Goal: Information Seeking & Learning: Learn about a topic

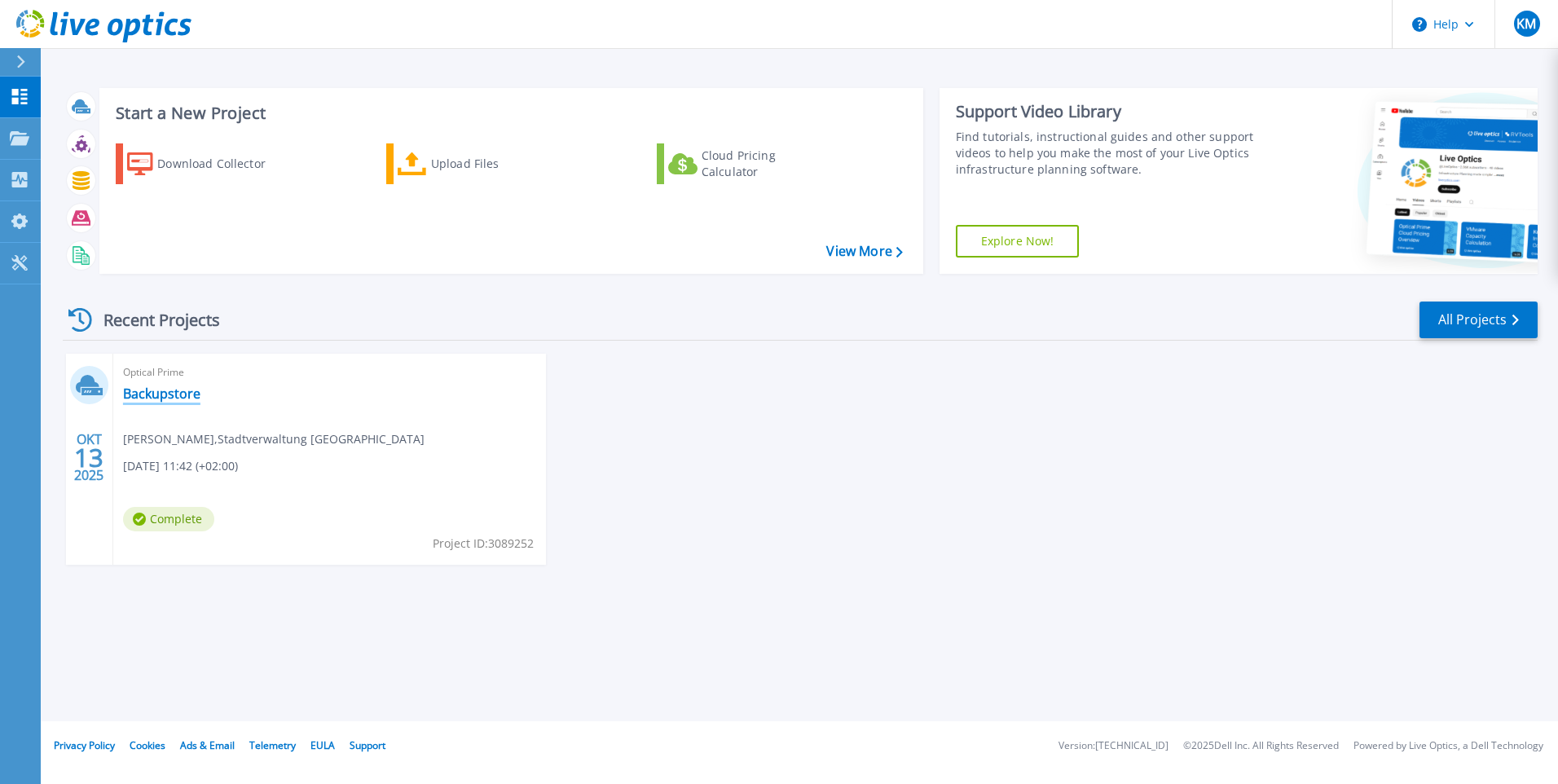
click at [168, 394] on link "Backupstore" at bounding box center [161, 393] width 77 height 16
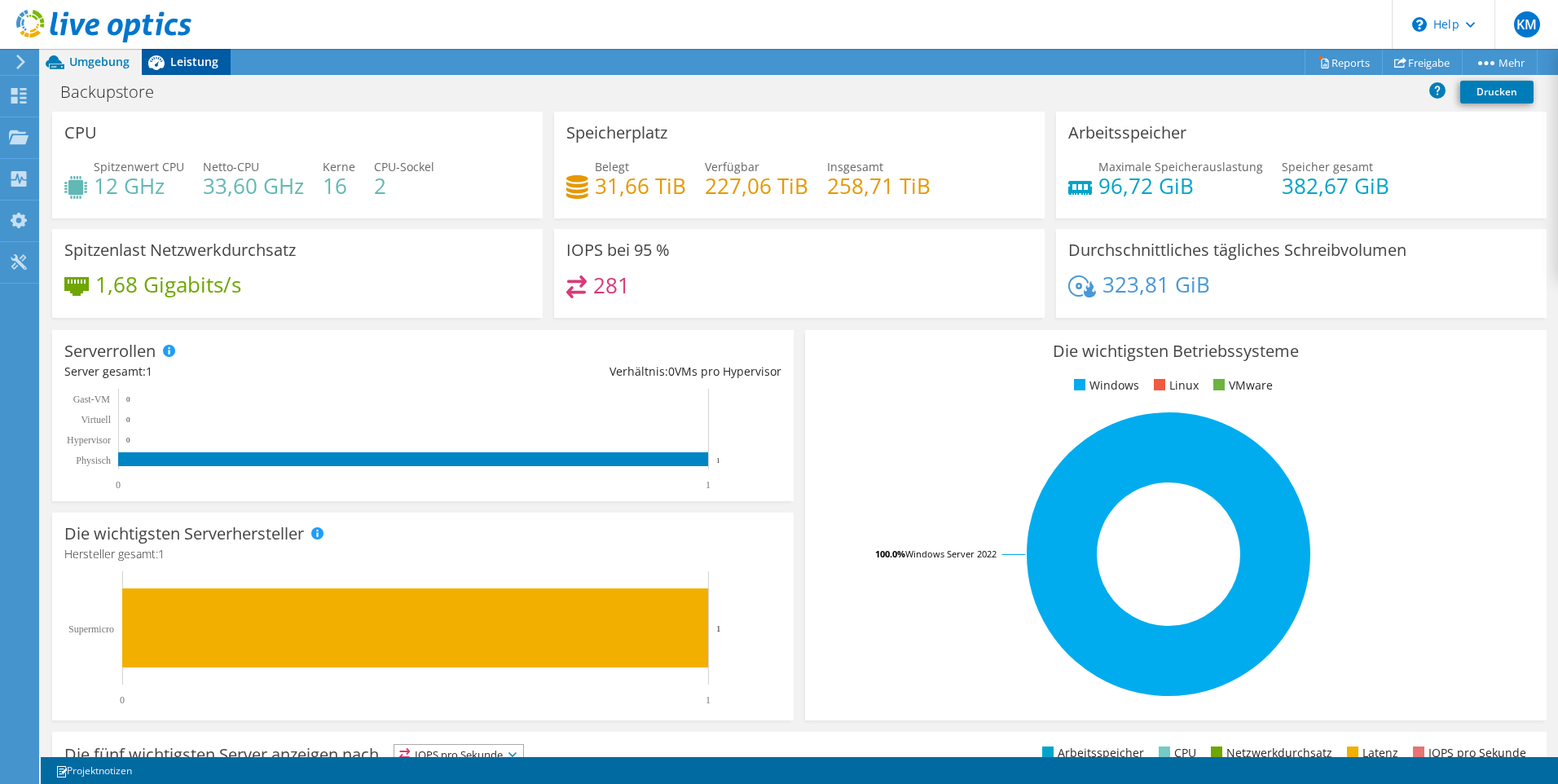
click at [188, 58] on span "Leistung" at bounding box center [194, 62] width 48 height 15
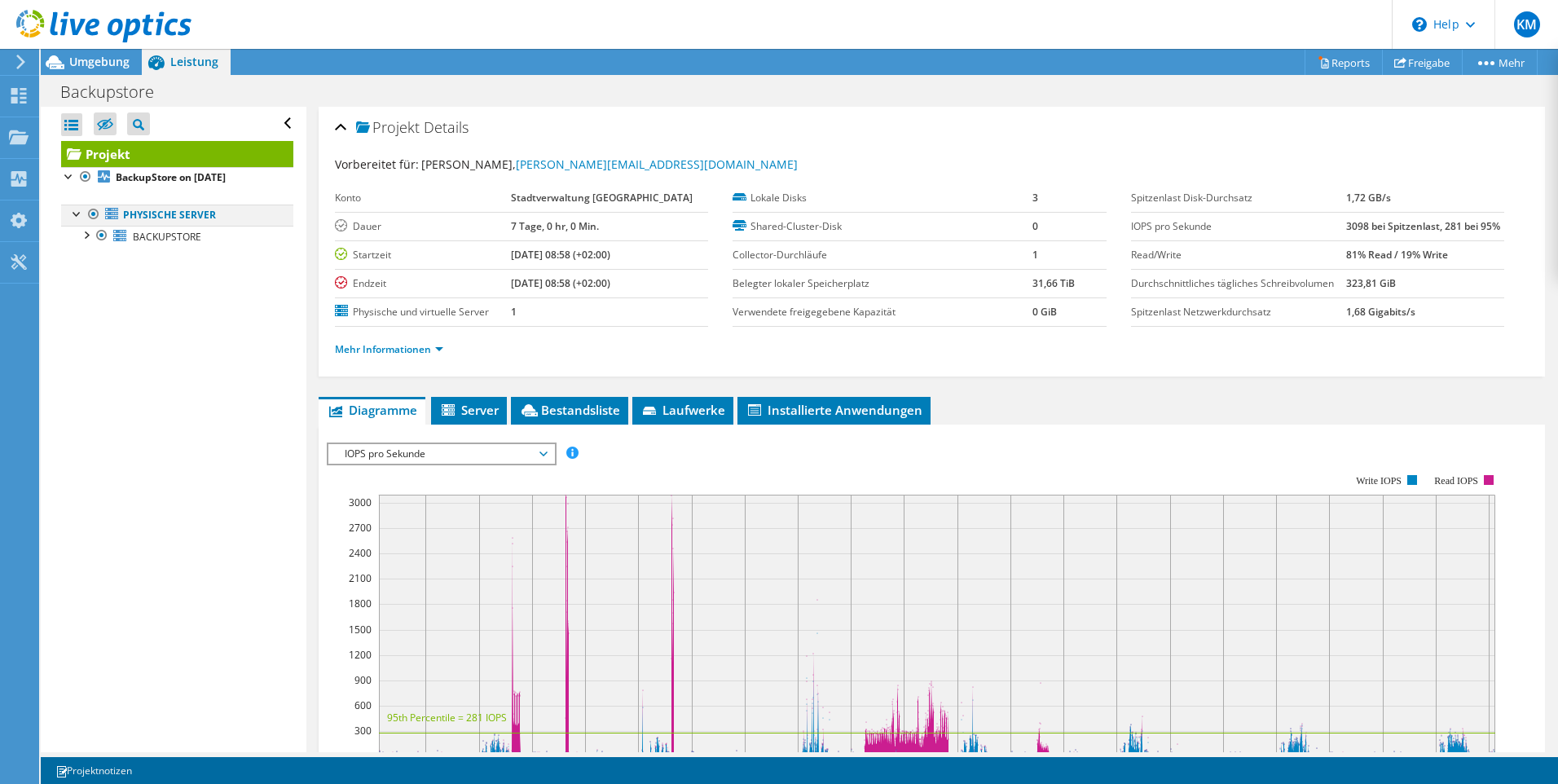
click at [73, 219] on div at bounding box center [77, 212] width 16 height 16
click at [77, 218] on div at bounding box center [77, 212] width 16 height 16
click at [84, 238] on div at bounding box center [85, 234] width 16 height 16
click at [93, 325] on div at bounding box center [94, 319] width 16 height 16
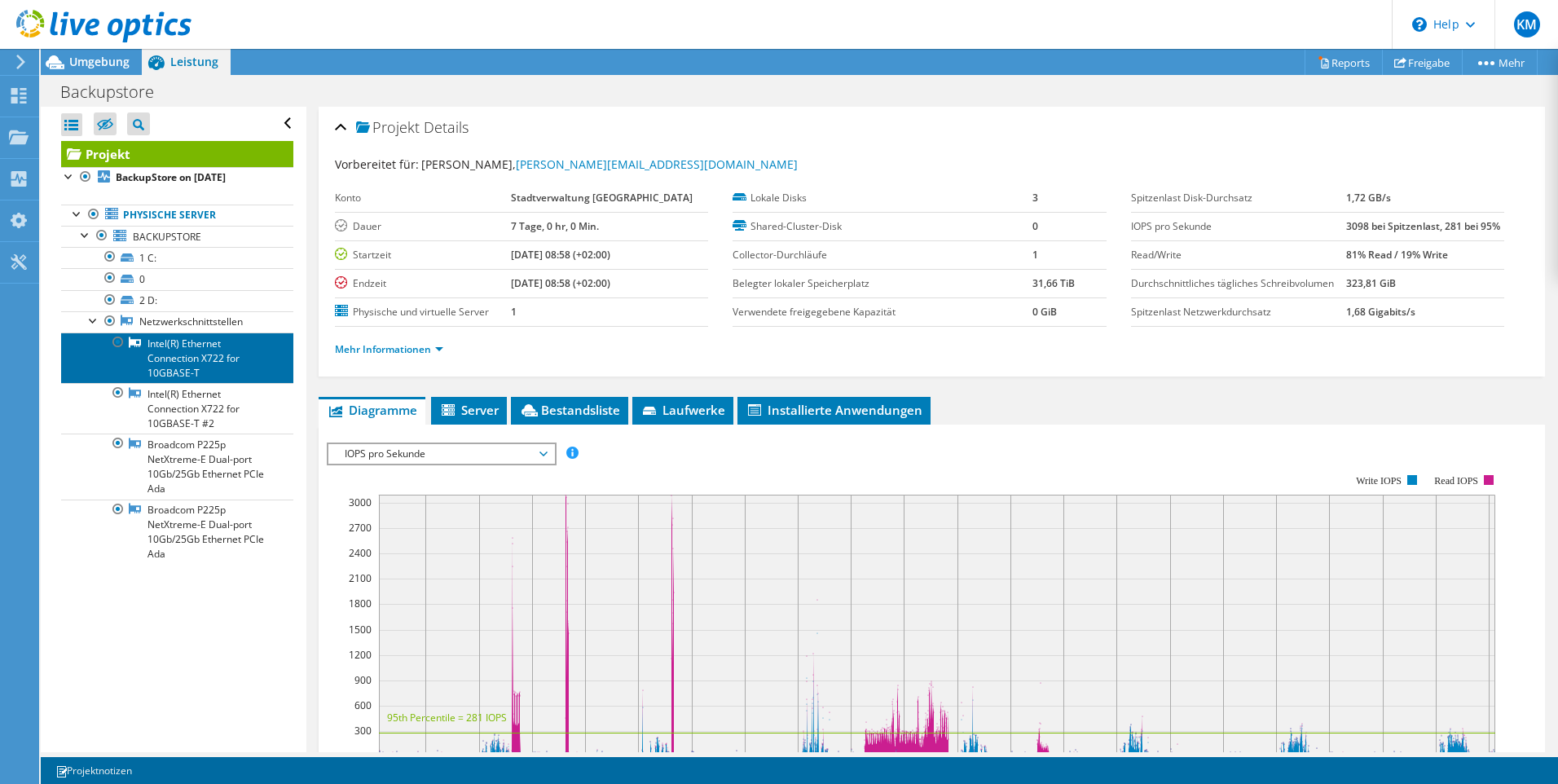
click at [174, 352] on link "Intel(R) Ethernet Connection X722 for 10GBASE-T" at bounding box center [177, 357] width 232 height 50
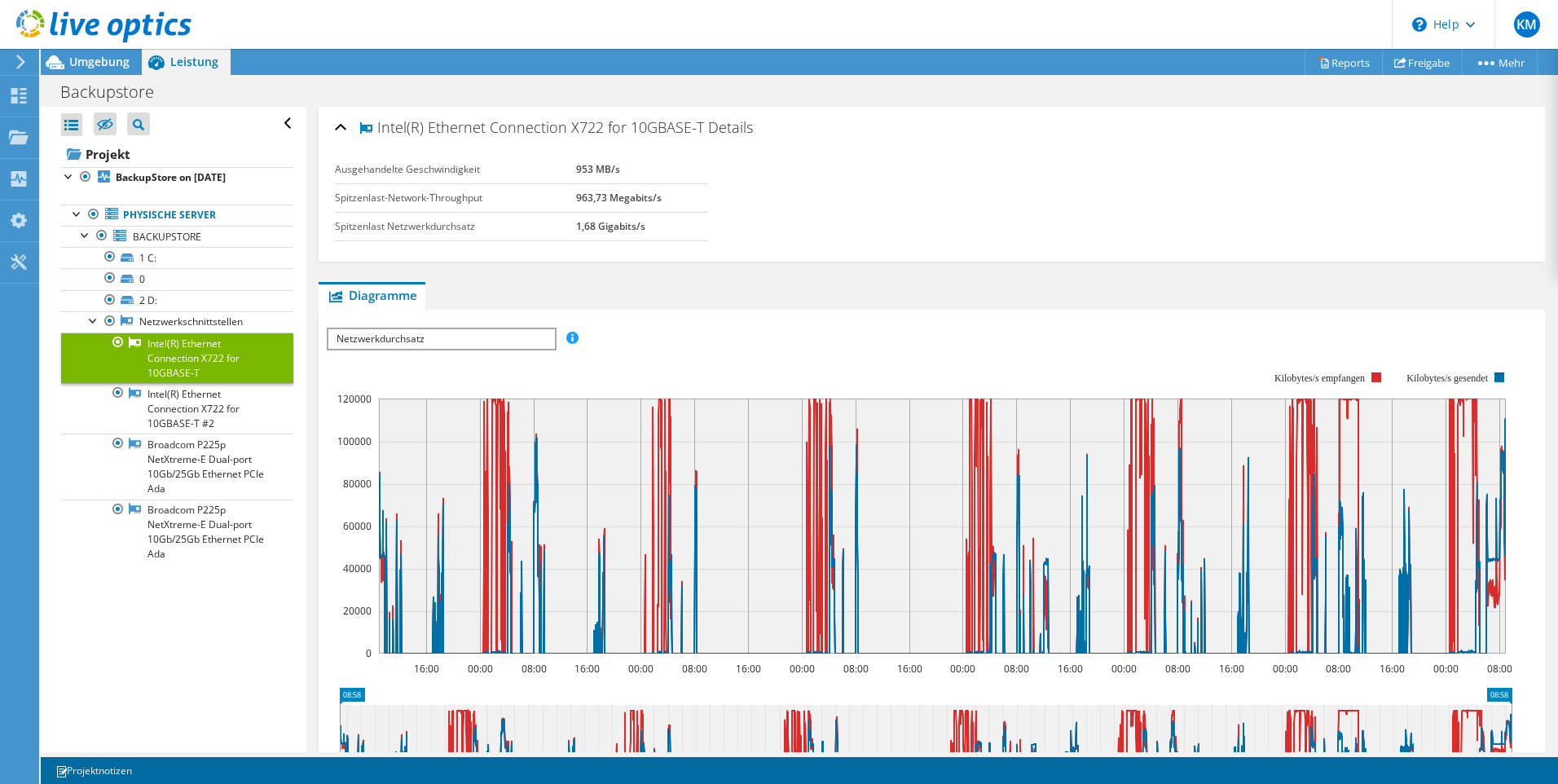
click at [993, 195] on div "Ausgehandelte Geschwindigkeit 953 MB/s Spitzenlast-Network-Throughput 963,73 Me…" at bounding box center [932, 187] width 1194 height 65
click at [107, 59] on span "Umgebung" at bounding box center [99, 62] width 60 height 15
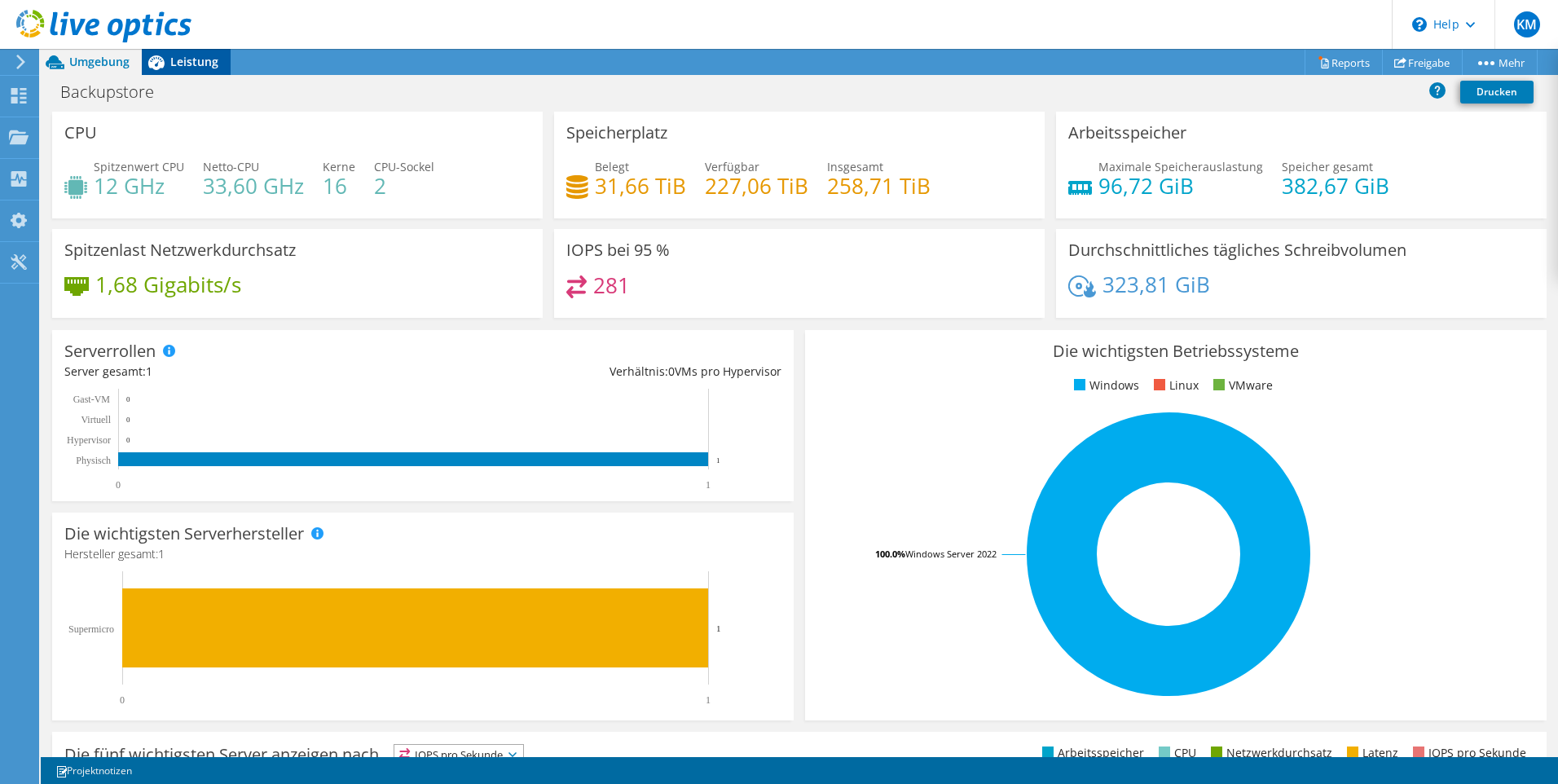
click at [197, 63] on span "Leistung" at bounding box center [194, 62] width 48 height 15
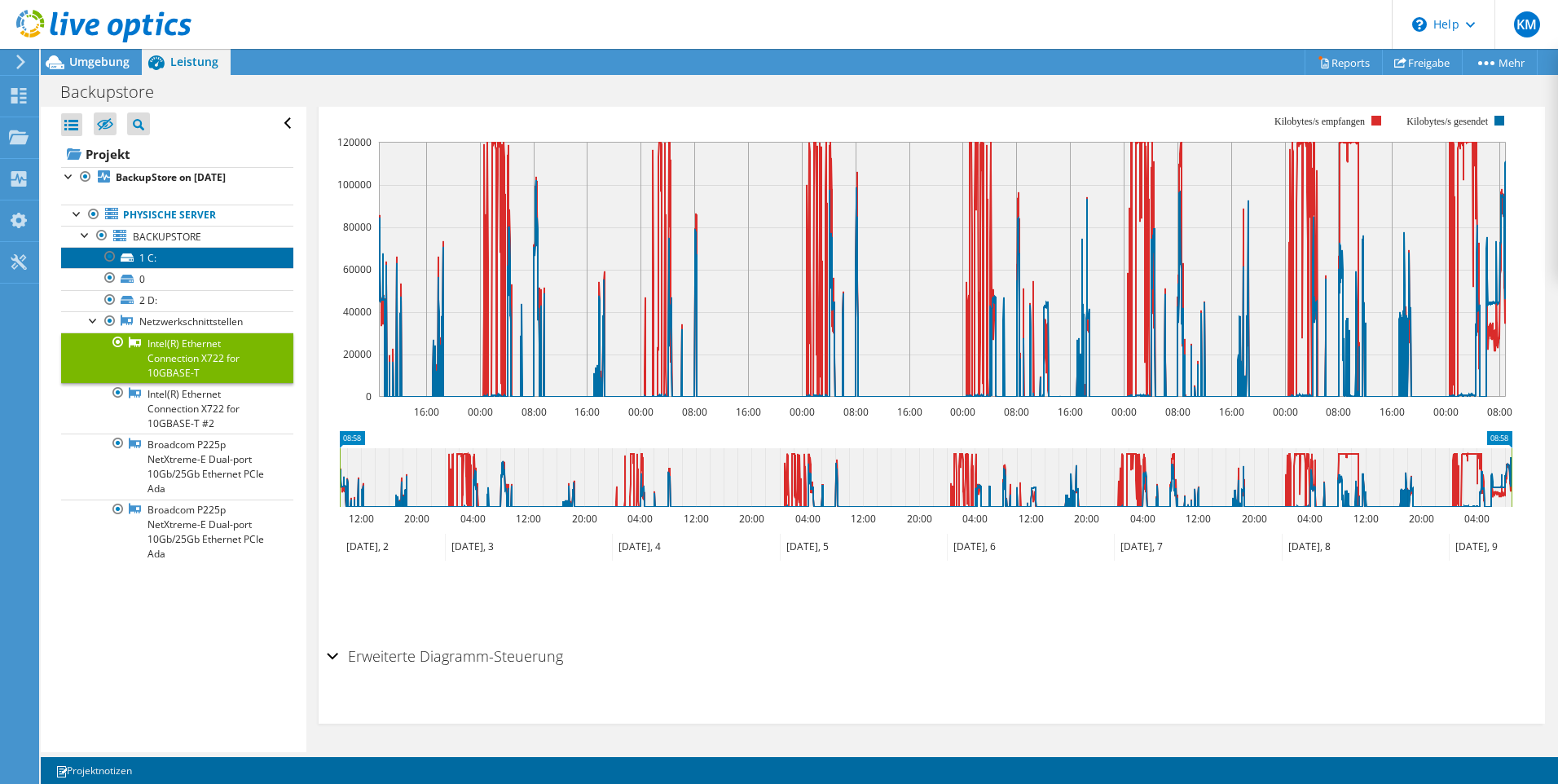
click at [147, 264] on link "1 C:" at bounding box center [177, 258] width 232 height 21
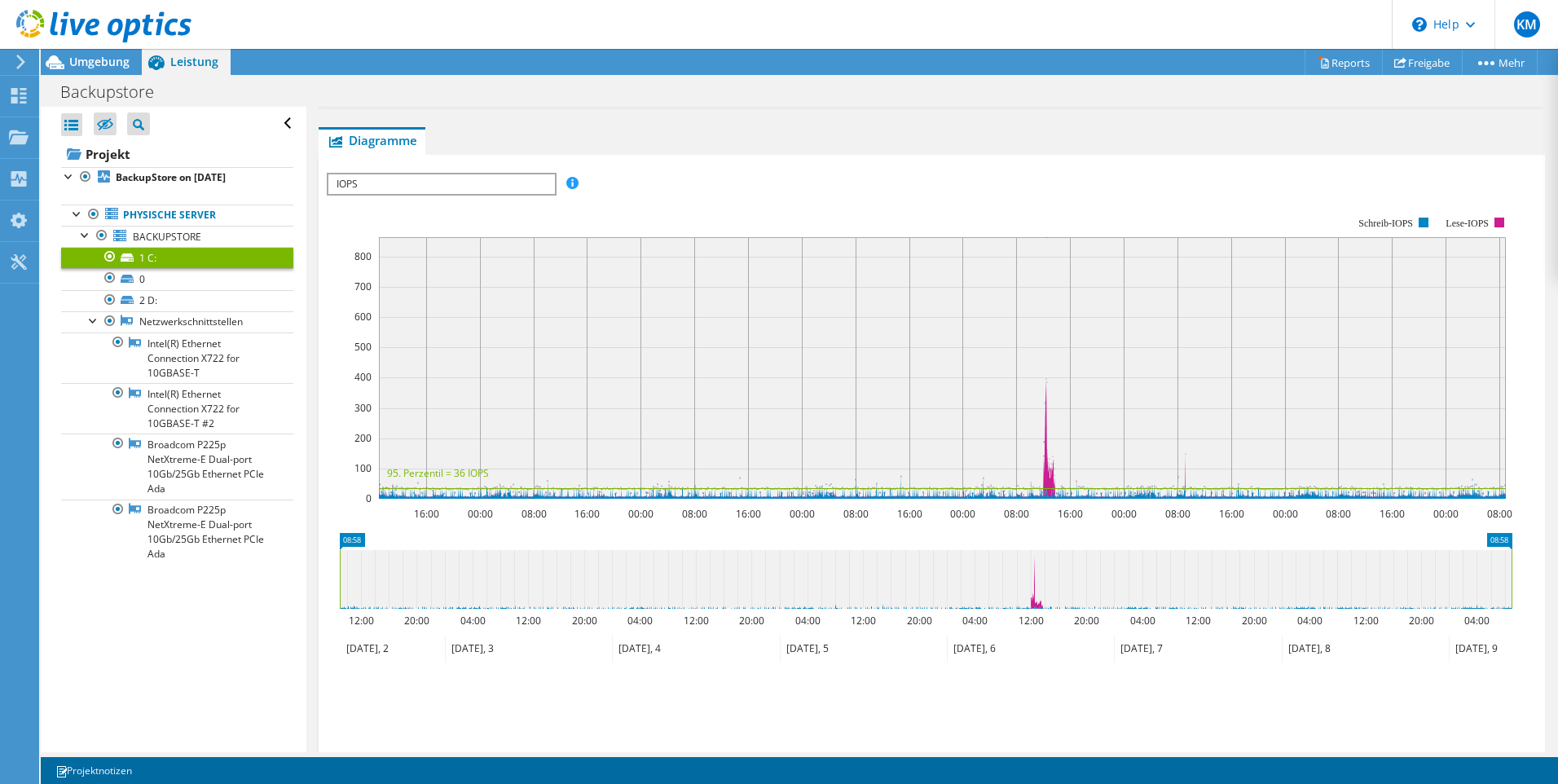
scroll to position [358, 0]
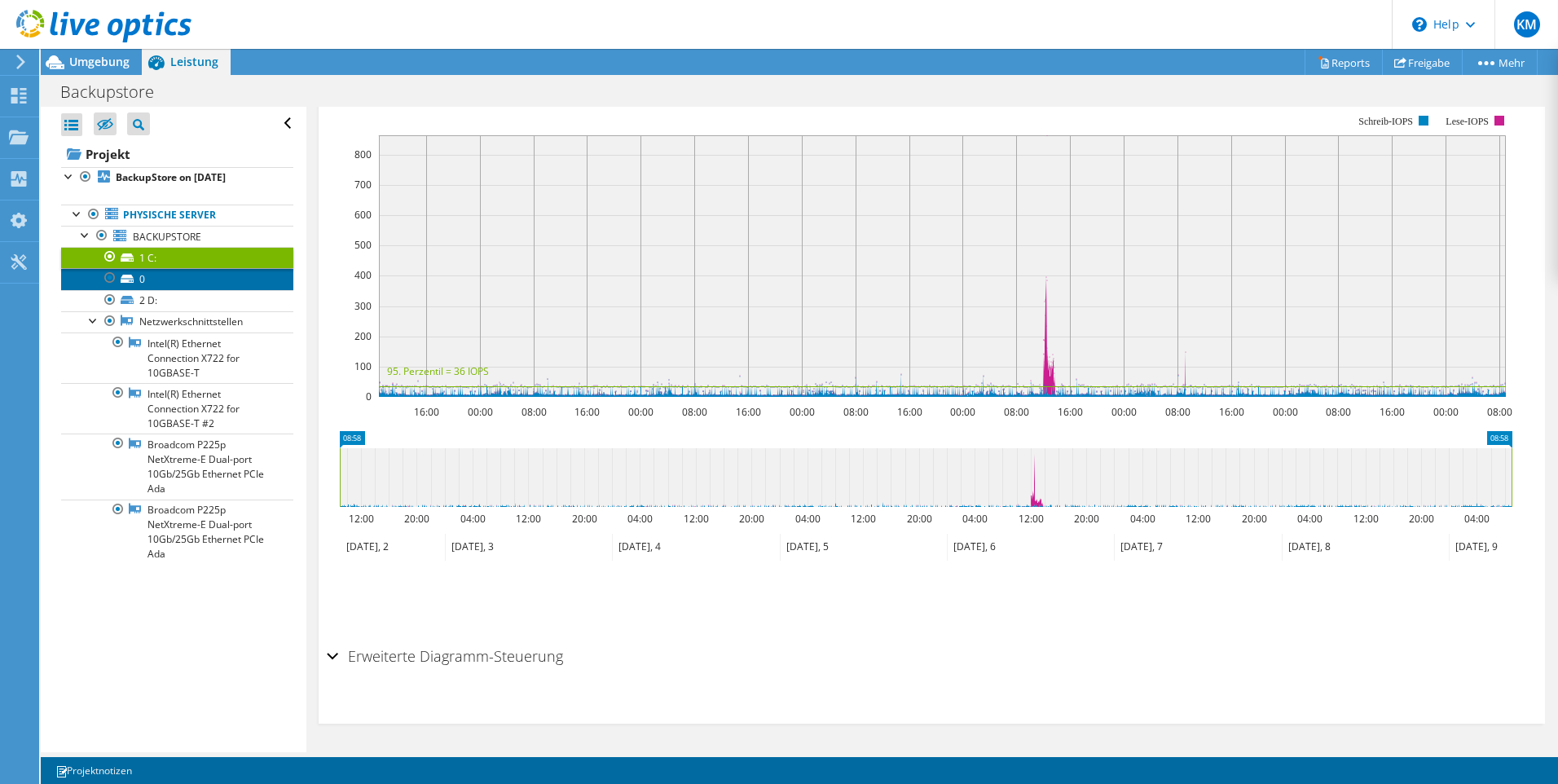
click at [139, 281] on link "0" at bounding box center [177, 279] width 232 height 21
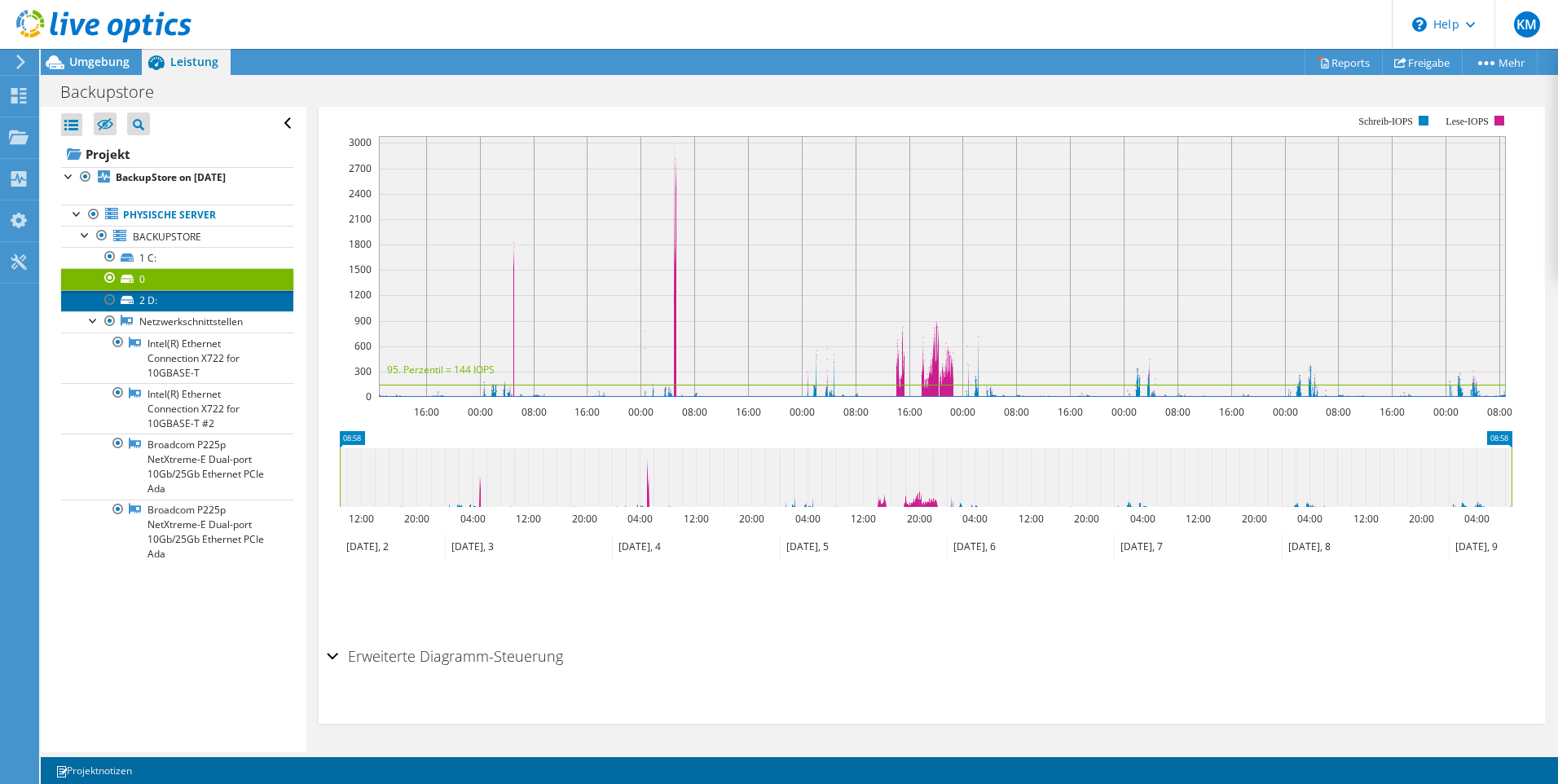
click at [141, 299] on link "2 D:" at bounding box center [177, 300] width 232 height 21
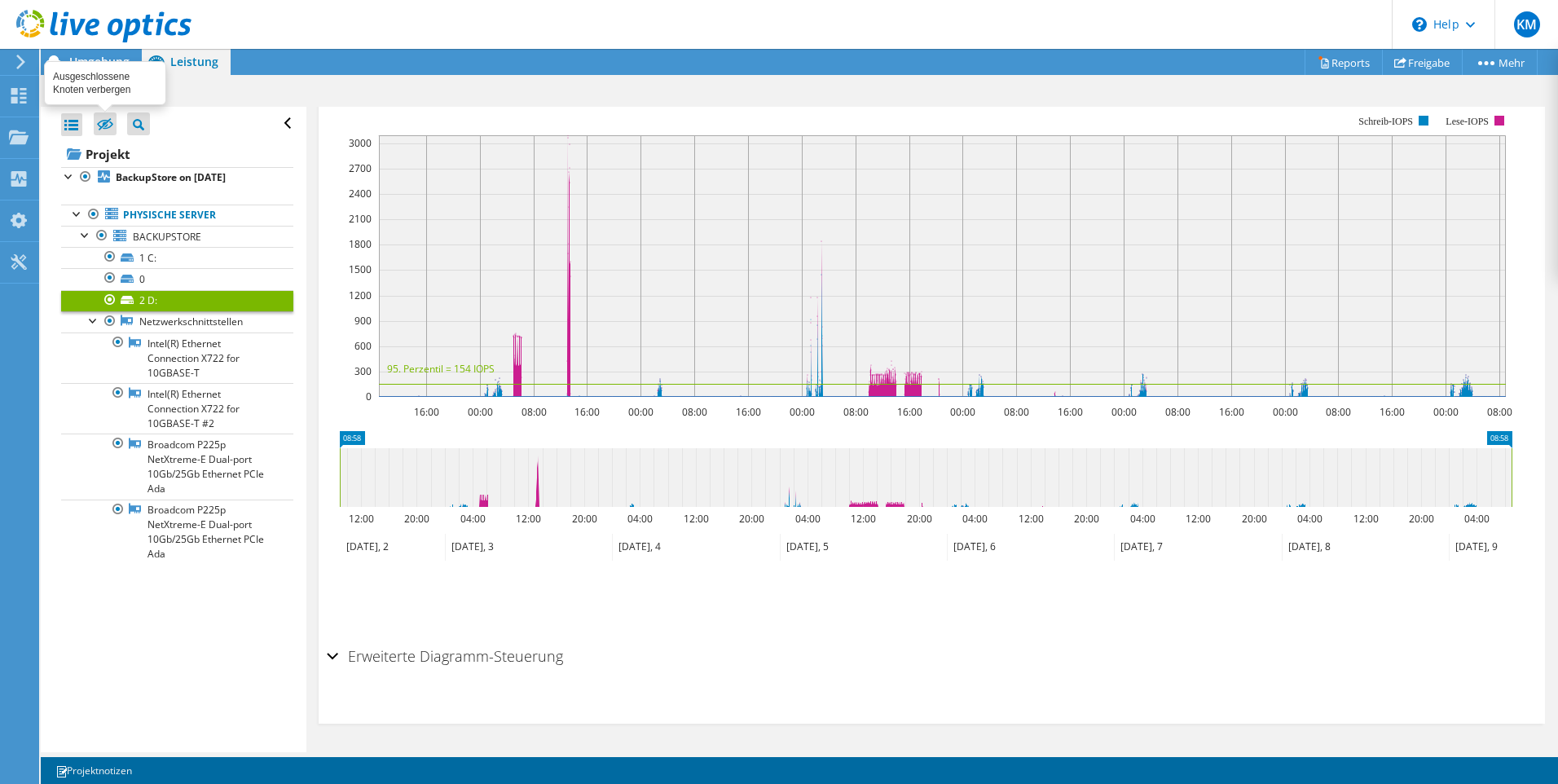
click at [102, 126] on icon at bounding box center [104, 125] width 16 height 13
click at [0, 0] on input "checkbox" at bounding box center [0, 0] width 0 height 0
click at [133, 124] on icon at bounding box center [139, 125] width 12 height 12
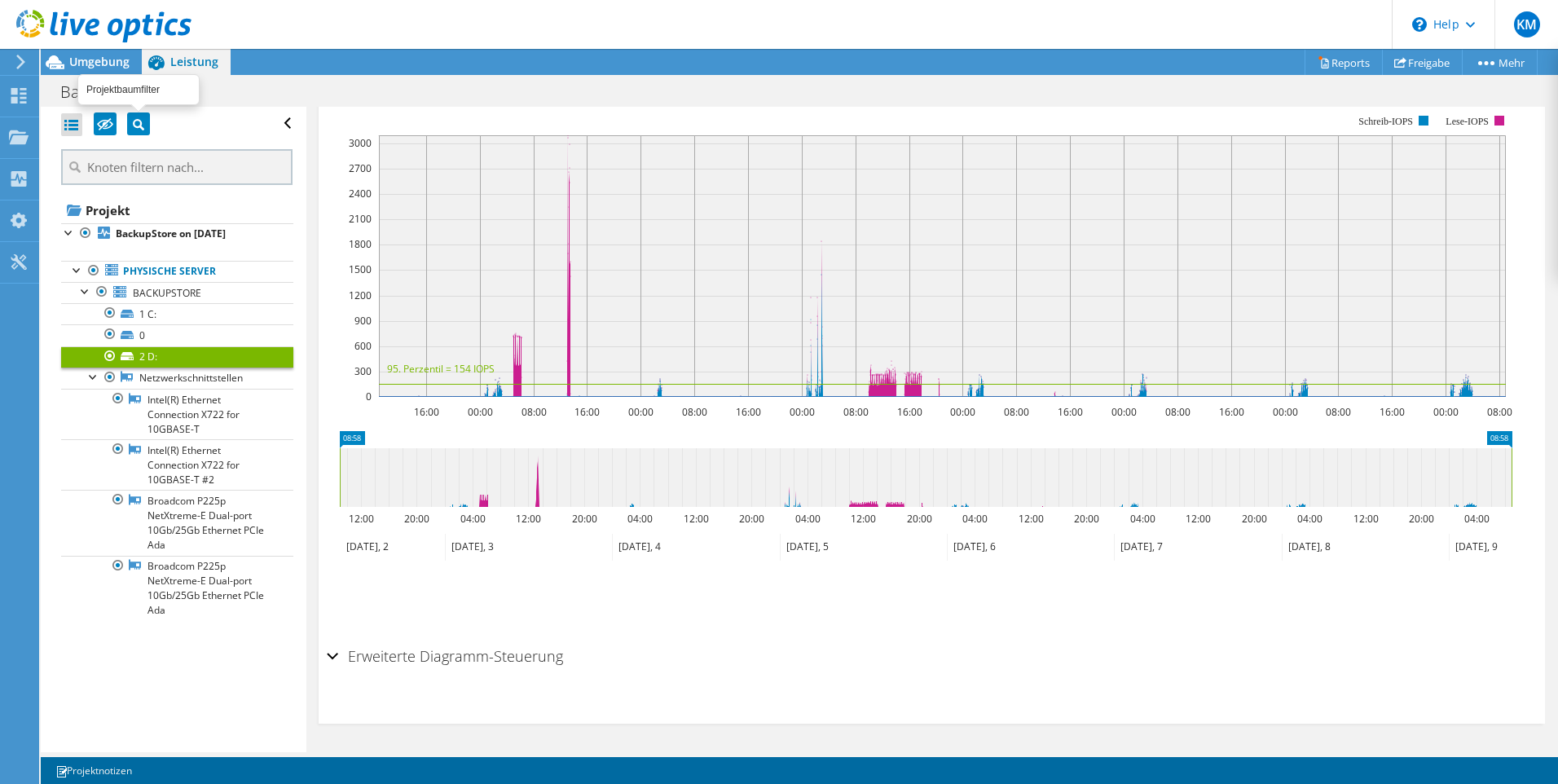
click at [133, 124] on icon at bounding box center [139, 125] width 12 height 12
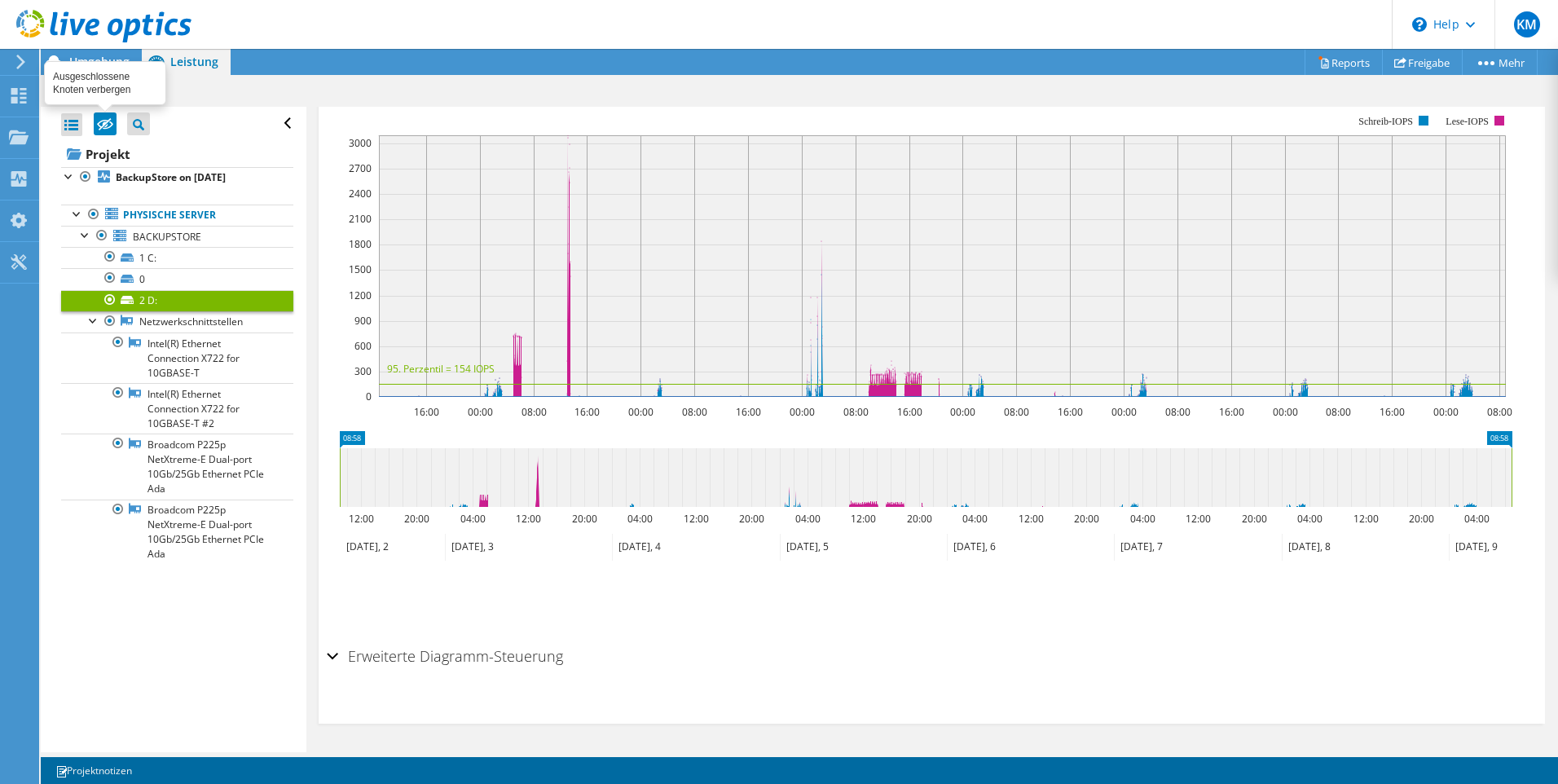
click at [108, 126] on icon at bounding box center [104, 124] width 16 height 13
click at [0, 0] on input "checkbox" at bounding box center [0, 0] width 0 height 0
click at [75, 125] on div at bounding box center [71, 125] width 21 height 23
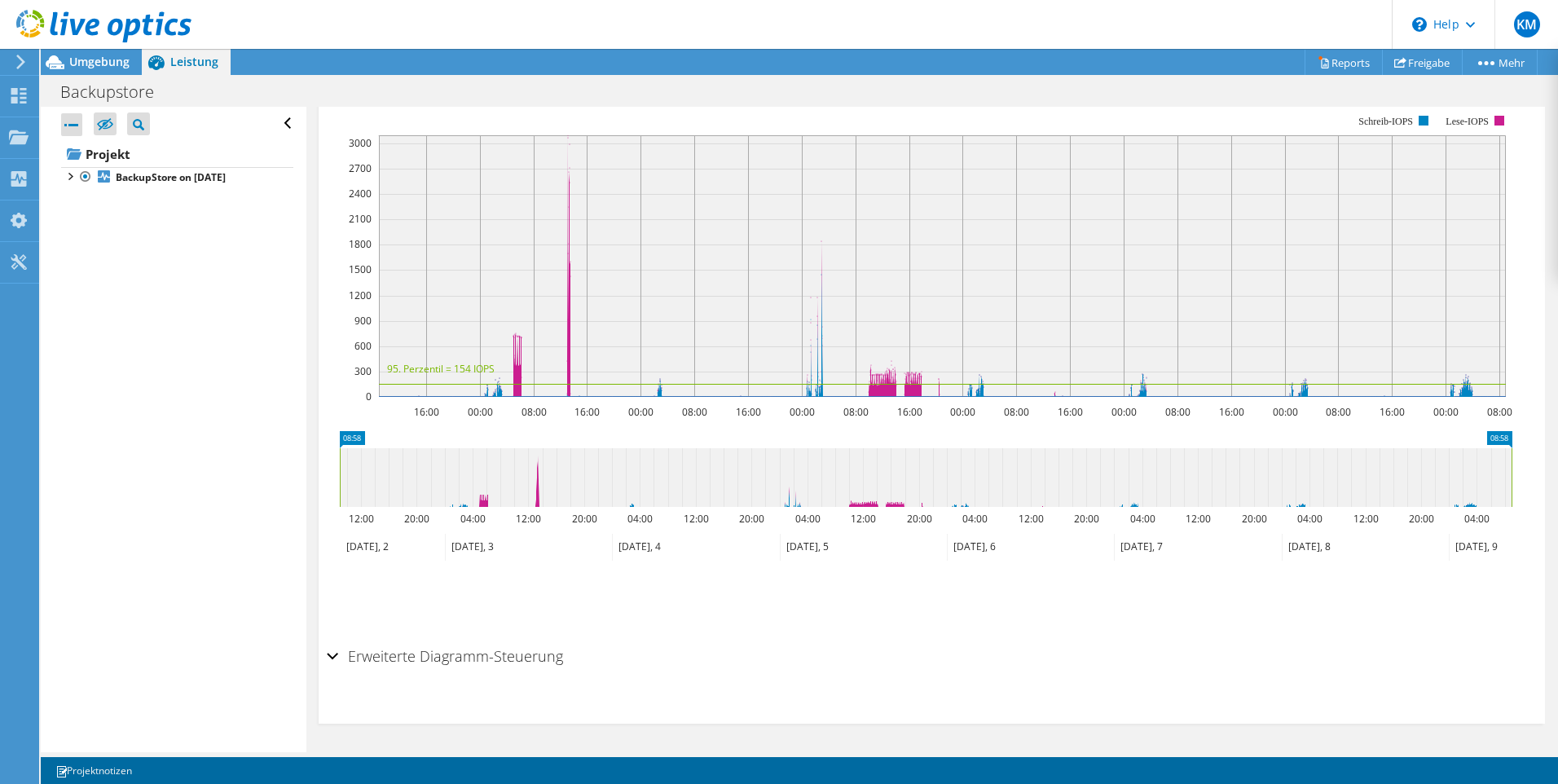
click at [75, 125] on div at bounding box center [71, 125] width 21 height 23
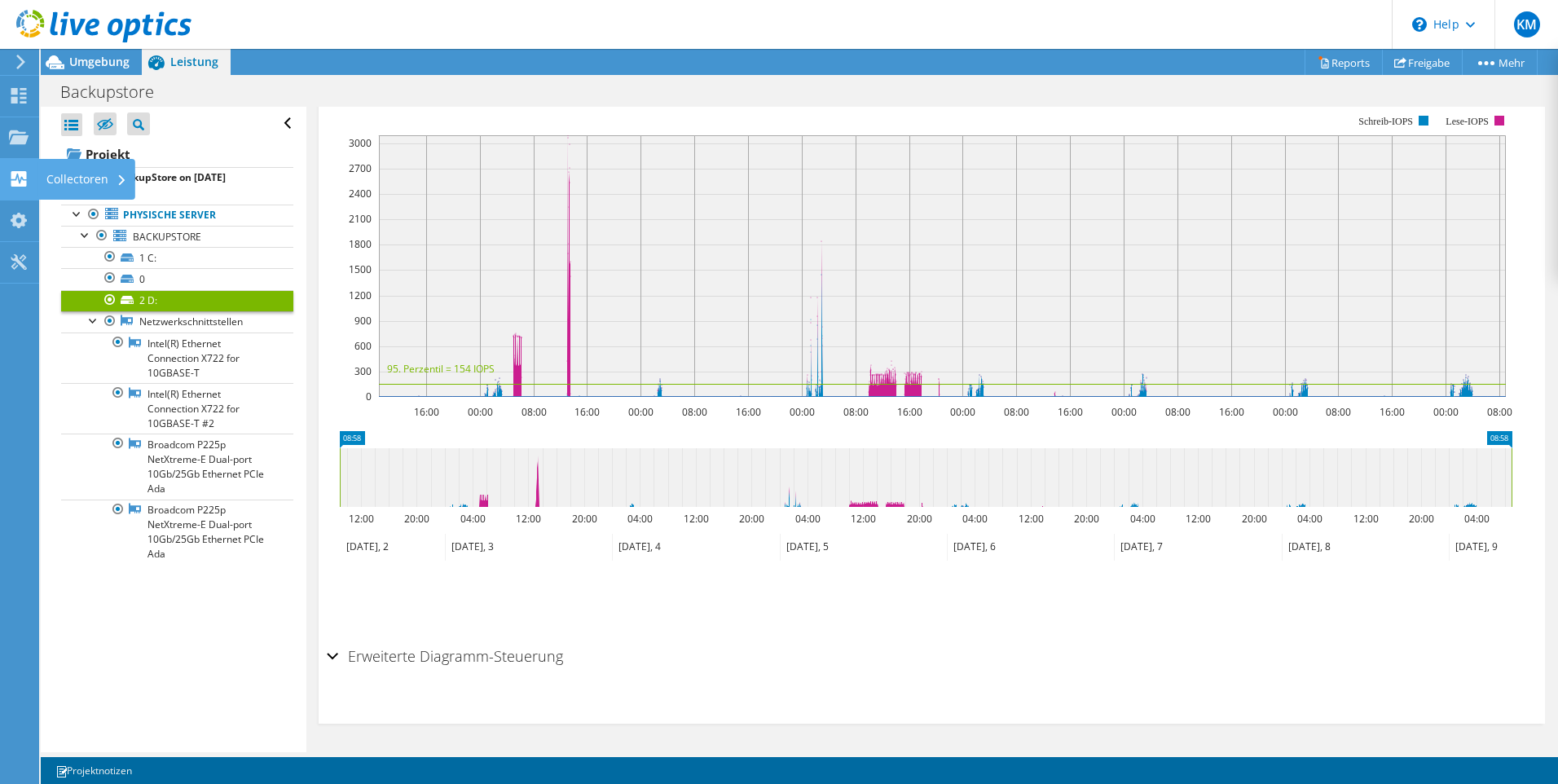
click at [17, 173] on use at bounding box center [19, 179] width 15 height 15
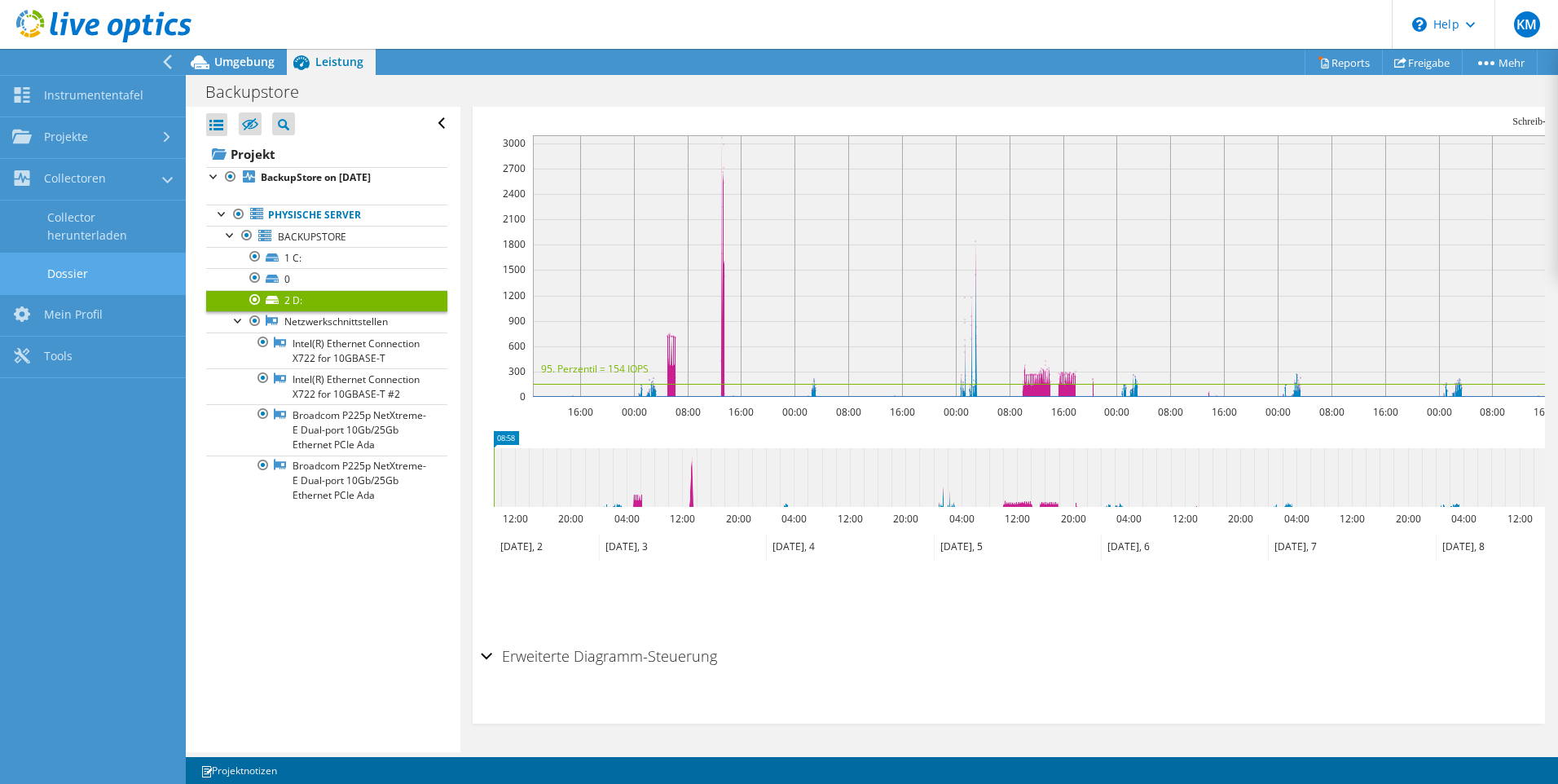
click at [70, 275] on link "Dossier" at bounding box center [93, 273] width 185 height 42
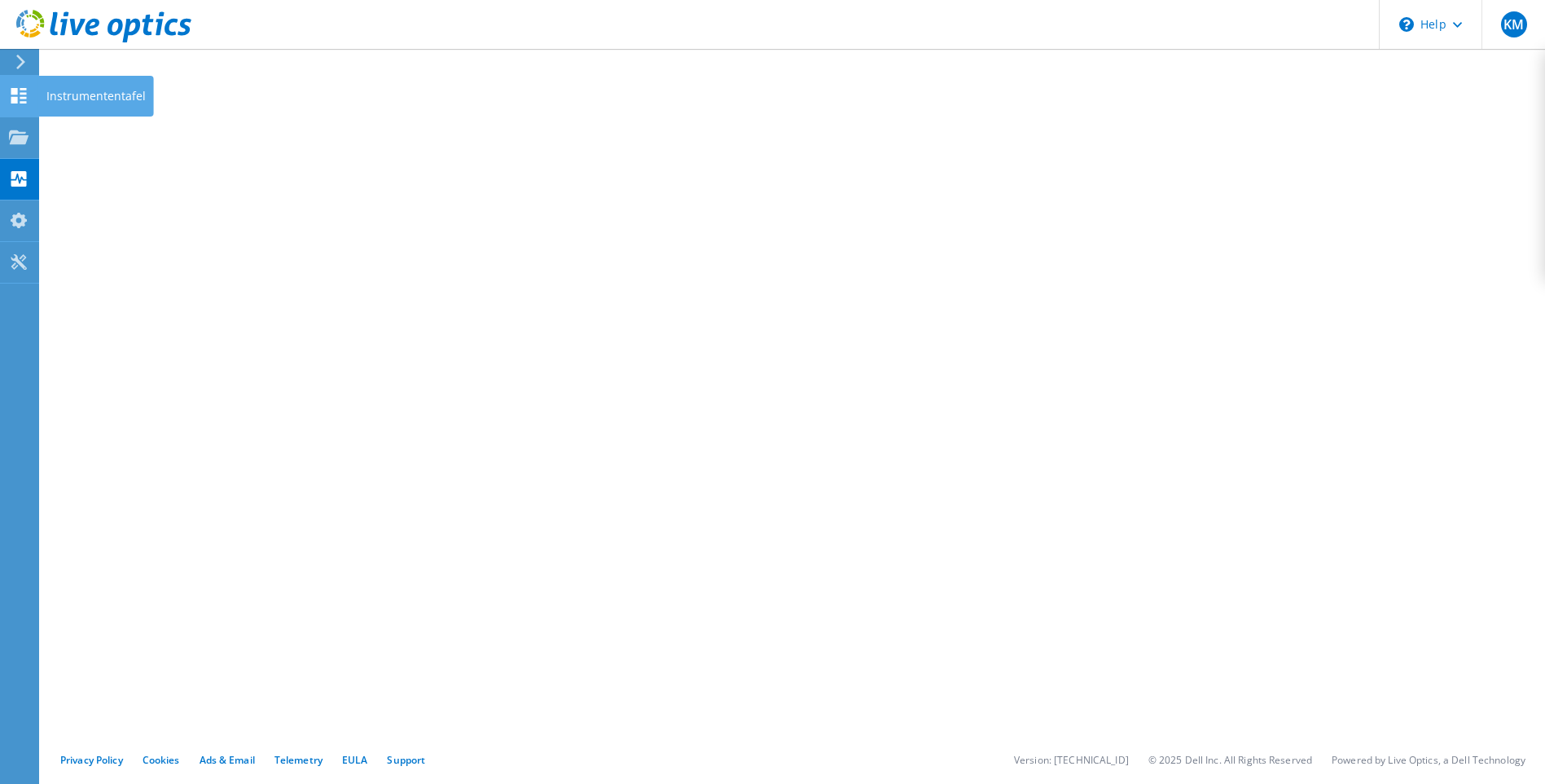
click at [17, 91] on use at bounding box center [19, 96] width 15 height 15
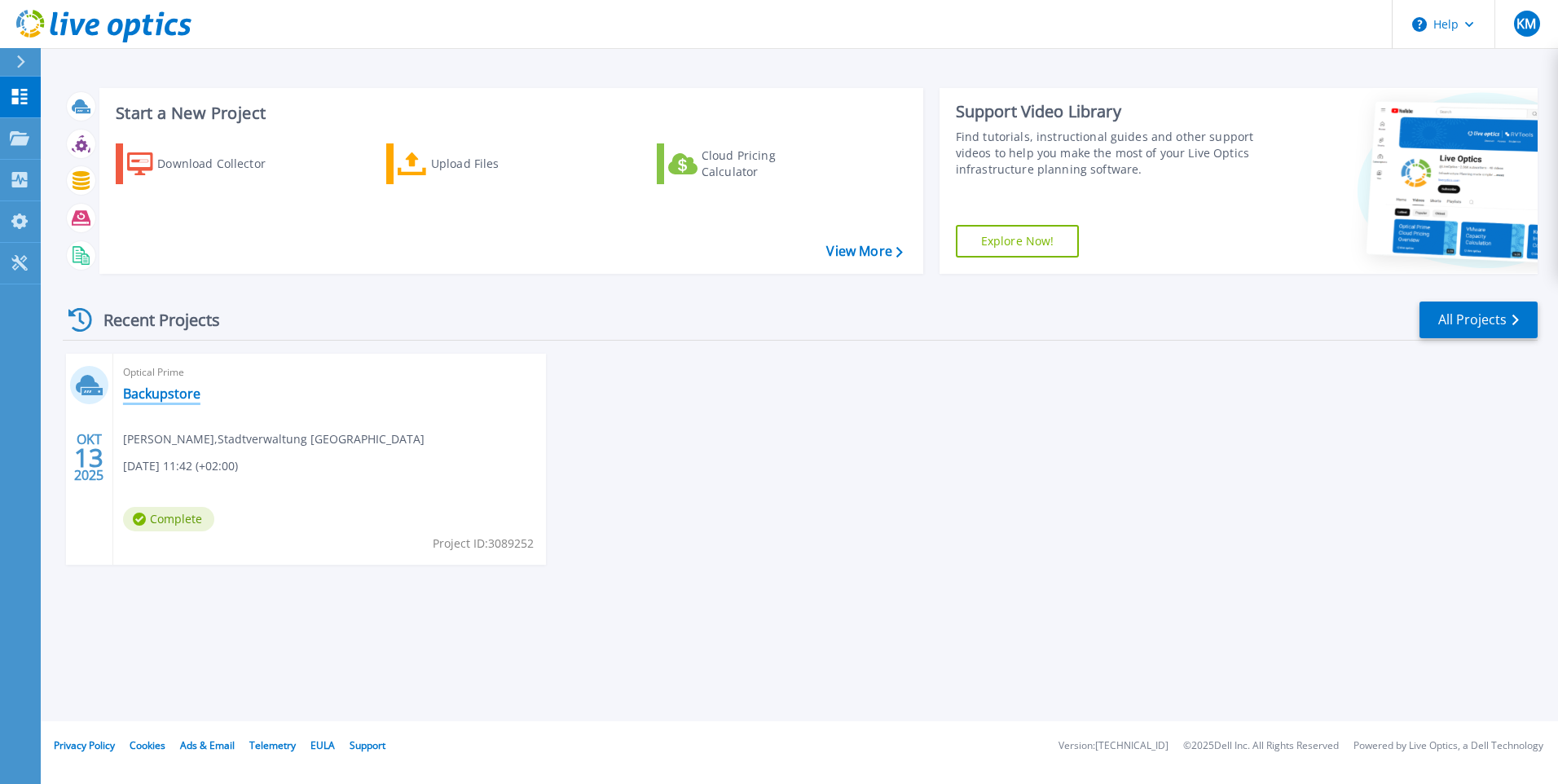
click at [176, 394] on link "Backupstore" at bounding box center [161, 393] width 77 height 16
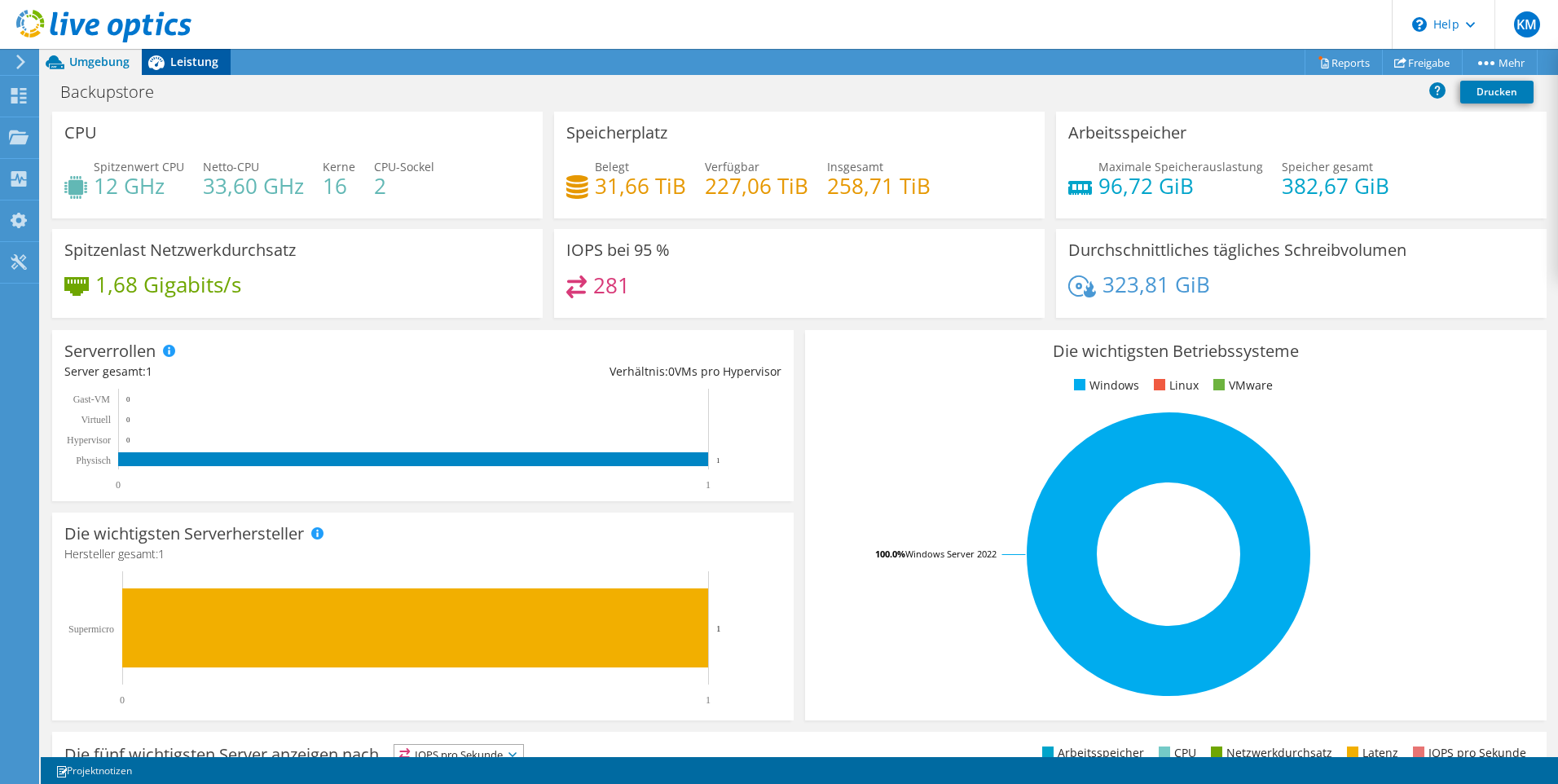
click at [174, 65] on span "Leistung" at bounding box center [194, 62] width 48 height 15
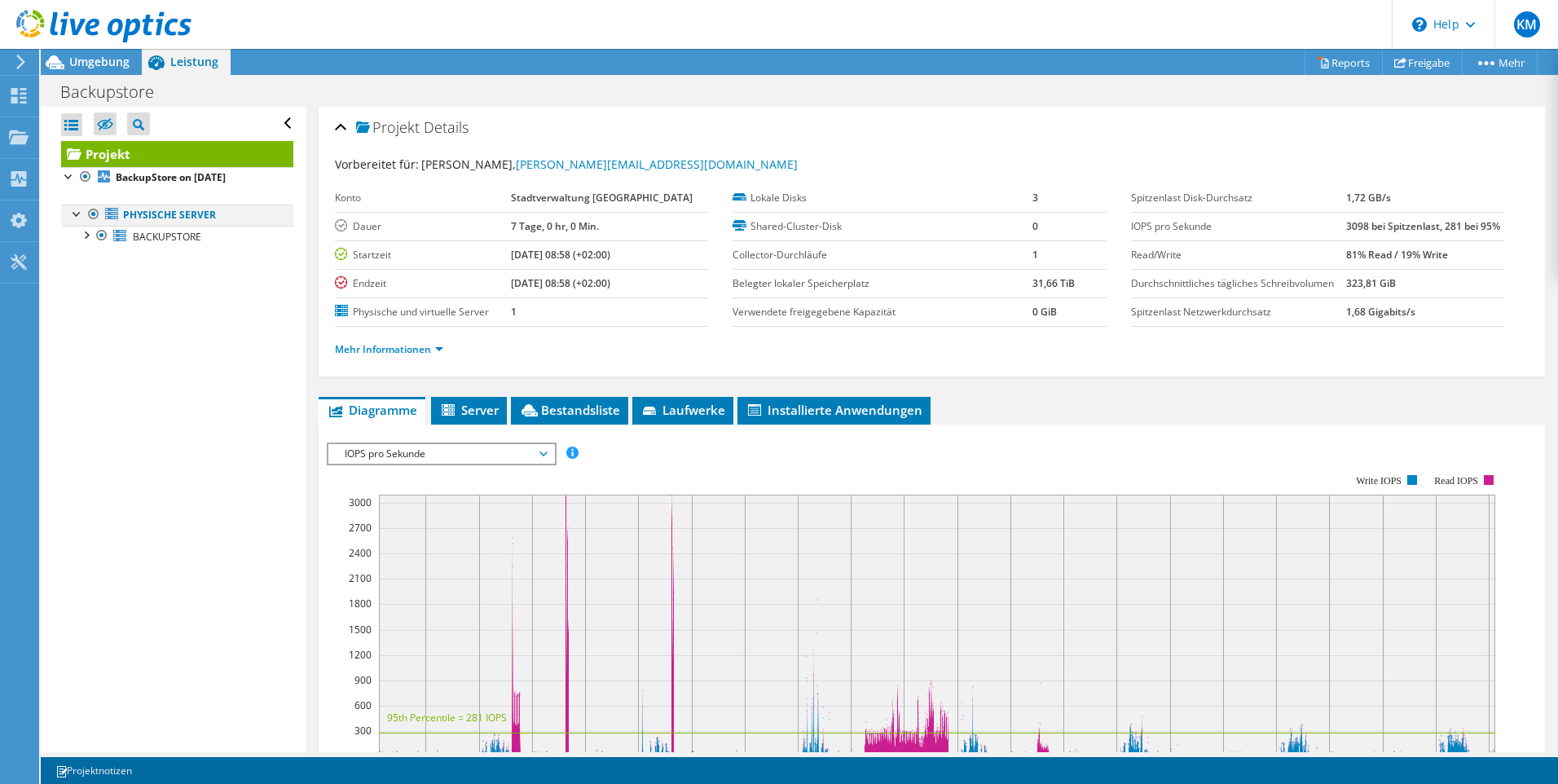
click at [71, 208] on div at bounding box center [77, 212] width 16 height 16
click at [77, 209] on div at bounding box center [77, 212] width 16 height 16
click at [82, 239] on div at bounding box center [85, 234] width 16 height 16
drag, startPoint x: 95, startPoint y: 320, endPoint x: 97, endPoint y: 341, distance: 21.1
click at [95, 325] on div at bounding box center [94, 319] width 16 height 16
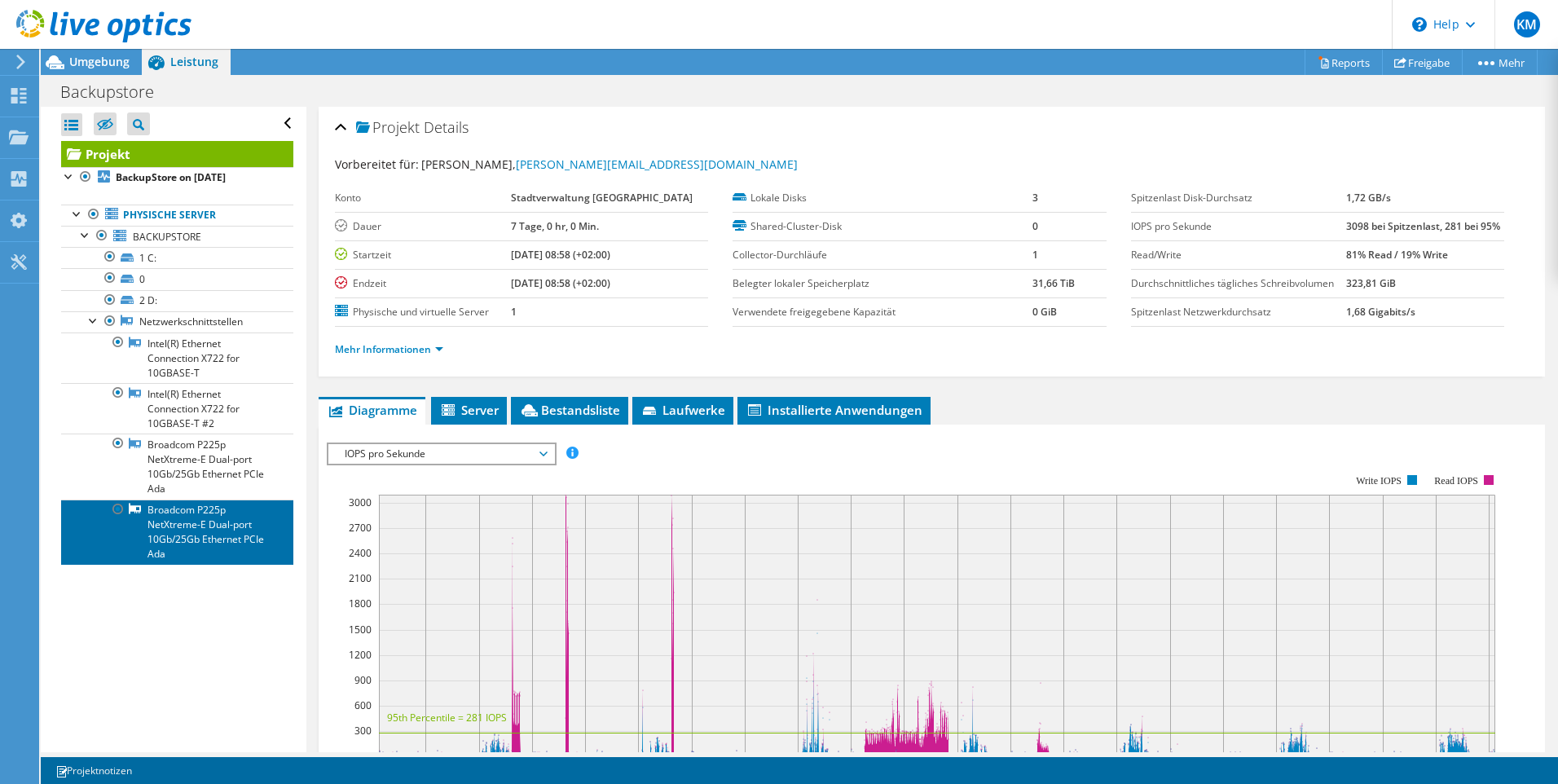
click at [146, 521] on link "Broadcom P225p NetXtreme-E Dual-port 10Gb/25Gb Ethernet PCIe Ada" at bounding box center [177, 531] width 232 height 65
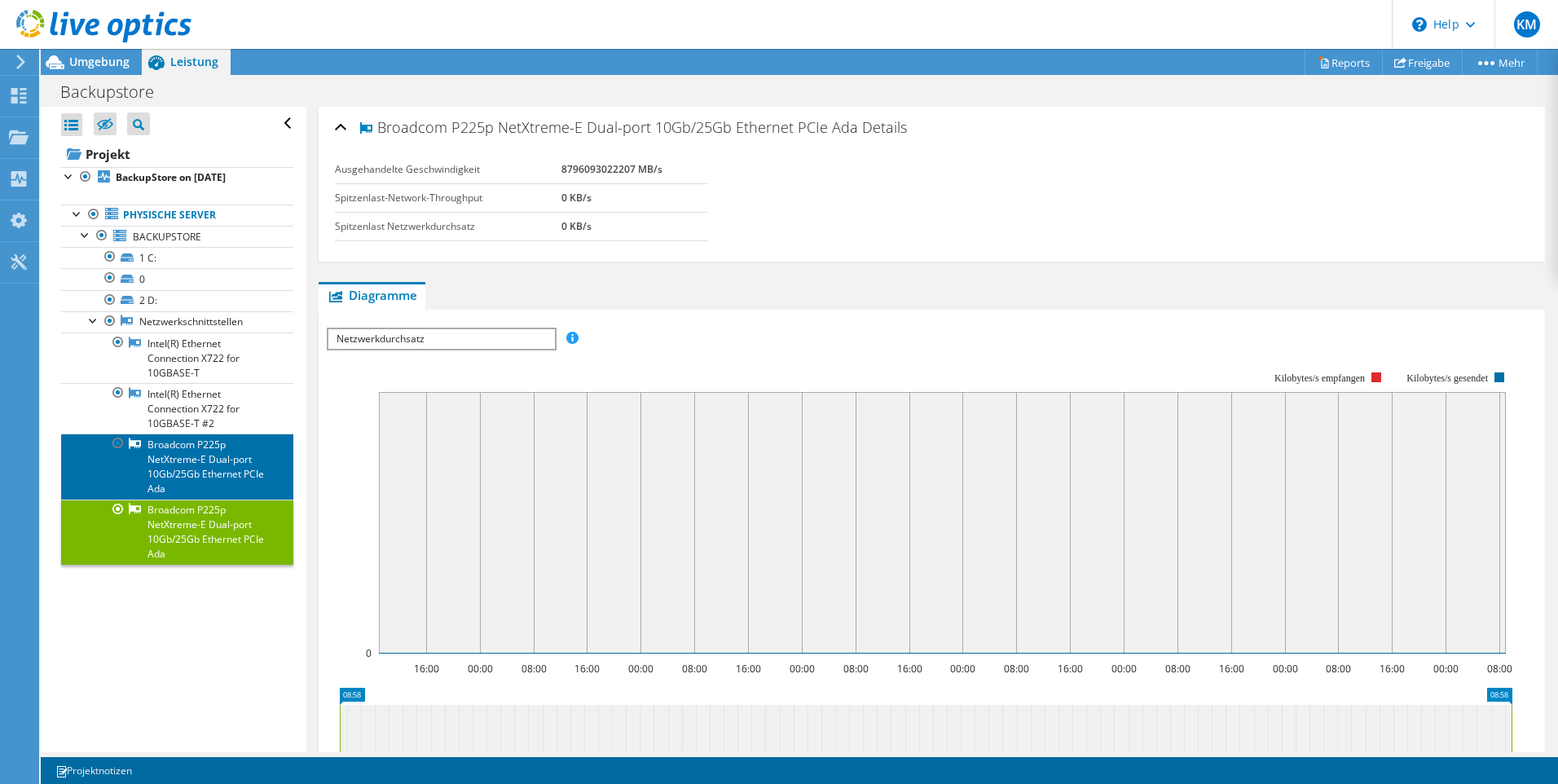
click at [210, 474] on link "Broadcom P225p NetXtreme-E Dual-port 10Gb/25Gb Ethernet PCIe Ada" at bounding box center [177, 465] width 232 height 65
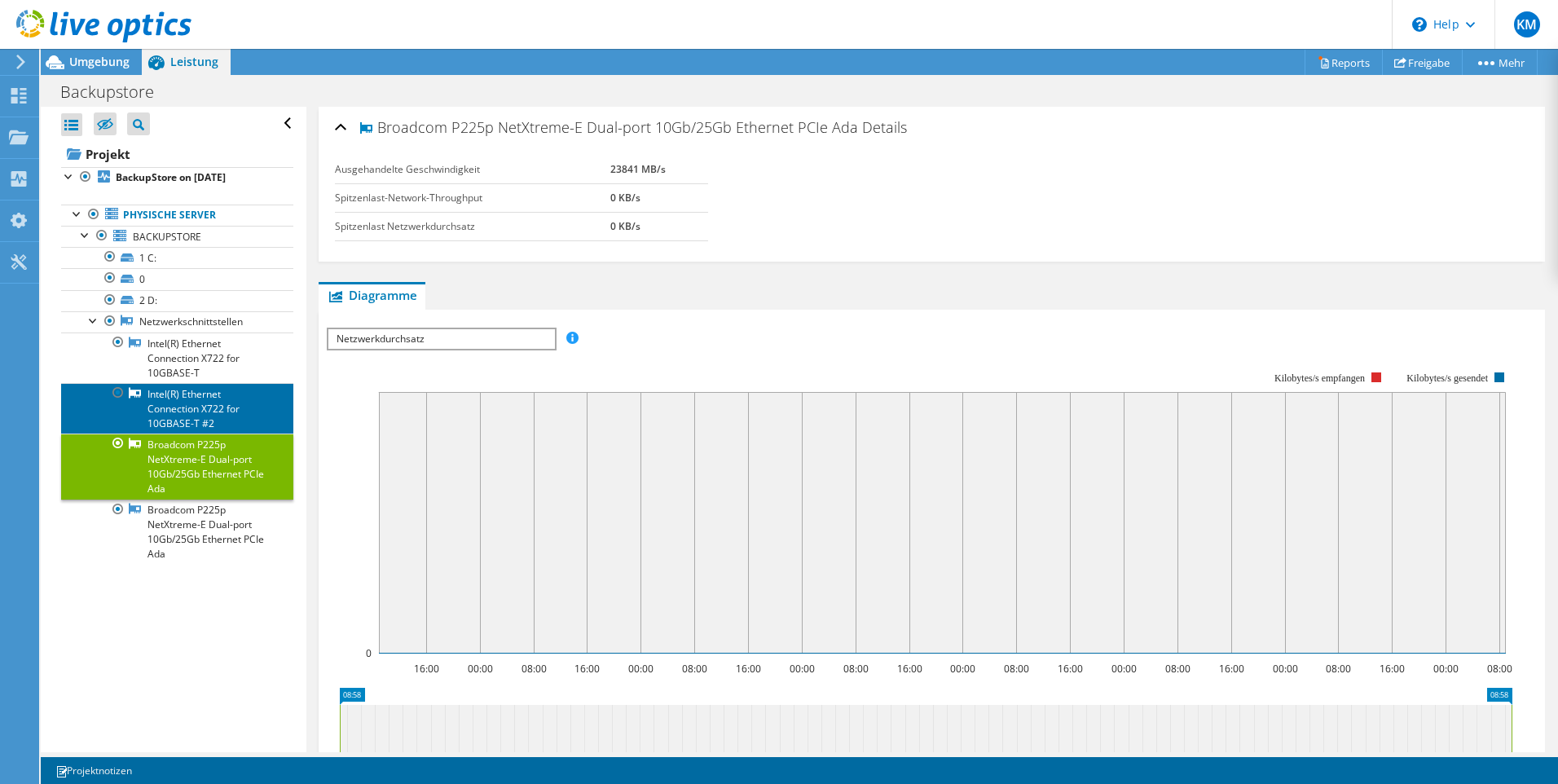
click at [198, 408] on link "Intel(R) Ethernet Connection X722 for 10GBASE-T #2" at bounding box center [177, 408] width 232 height 50
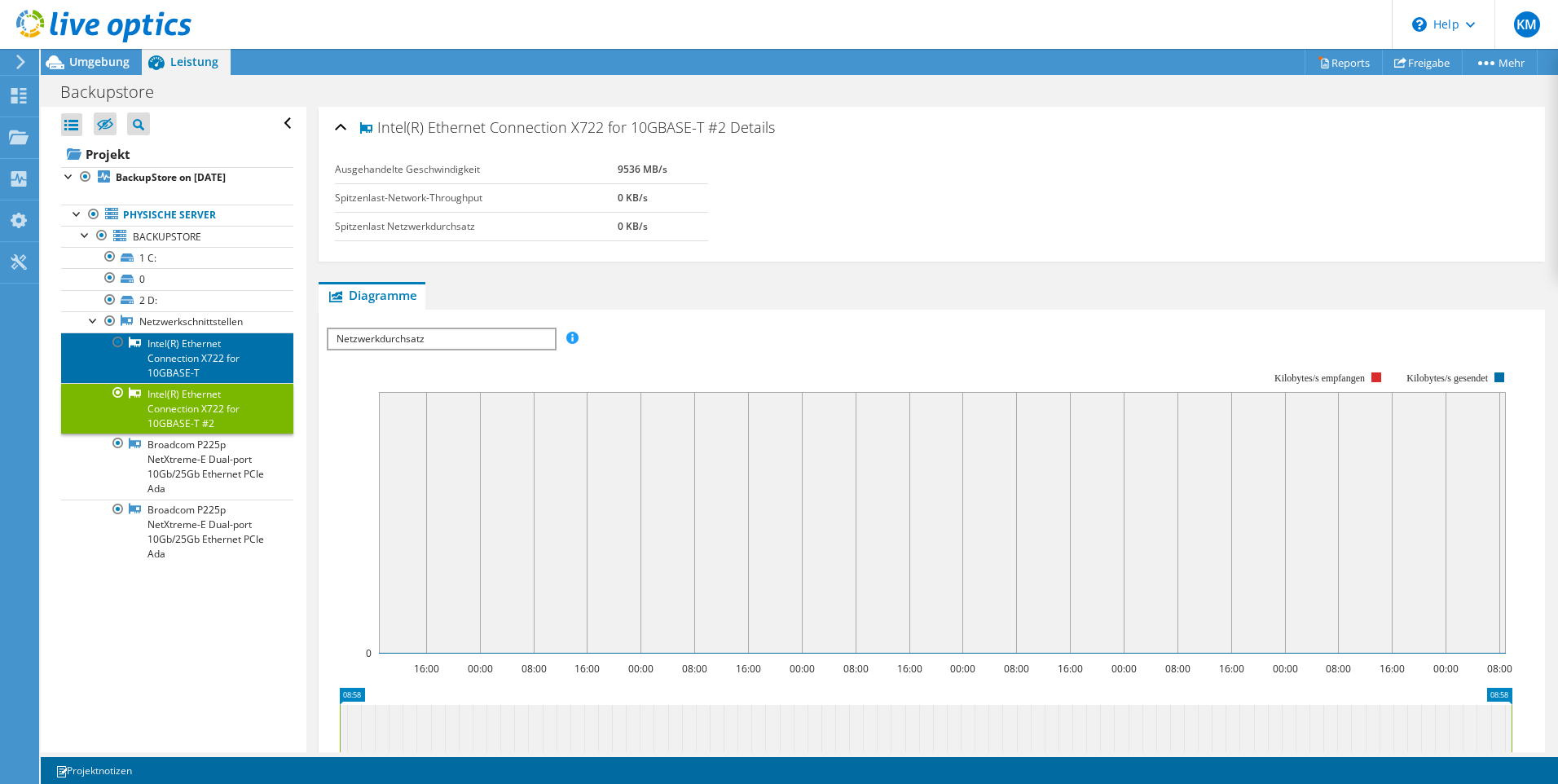
click at [194, 365] on link "Intel(R) Ethernet Connection X722 for 10GBASE-T" at bounding box center [177, 357] width 232 height 50
